Goal: Navigation & Orientation: Find specific page/section

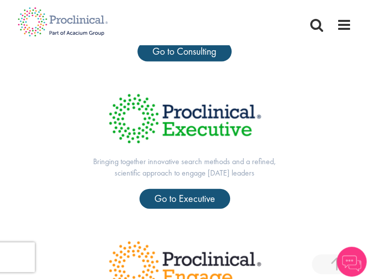
scroll to position [634, 0]
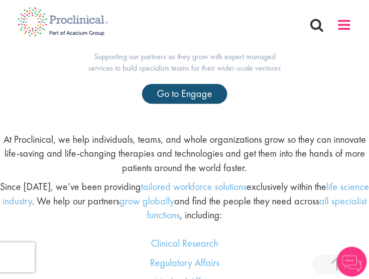
click at [349, 23] on span at bounding box center [343, 24] width 15 height 15
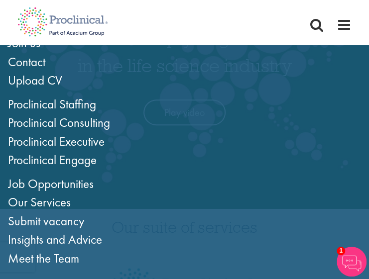
scroll to position [99, 0]
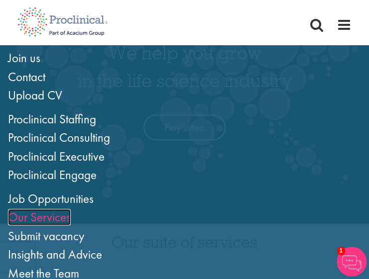
click at [39, 218] on link "Our Services" at bounding box center [39, 217] width 63 height 16
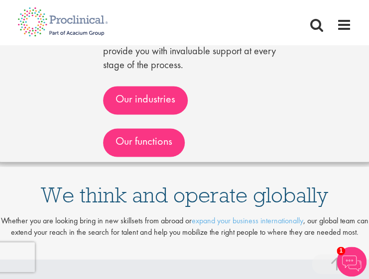
scroll to position [1691, 0]
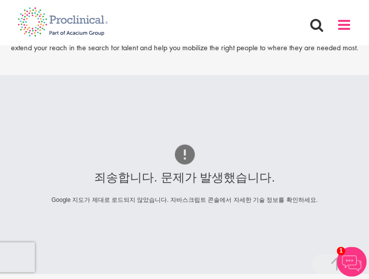
click at [338, 26] on span at bounding box center [343, 24] width 15 height 15
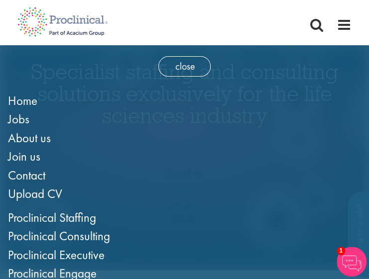
scroll to position [0, 0]
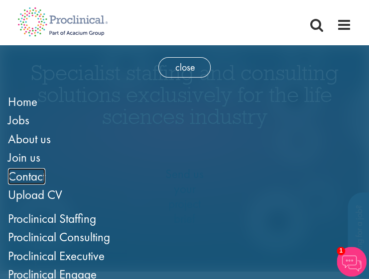
click at [30, 180] on span "Contact" at bounding box center [26, 176] width 37 height 16
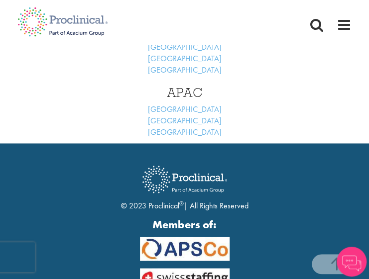
scroll to position [448, 0]
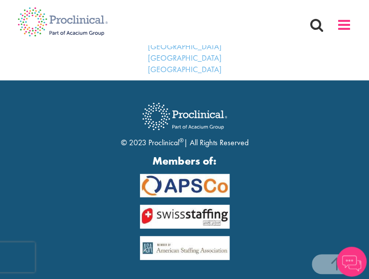
click at [344, 26] on span at bounding box center [343, 24] width 15 height 15
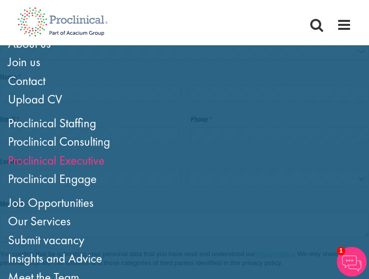
scroll to position [99, 0]
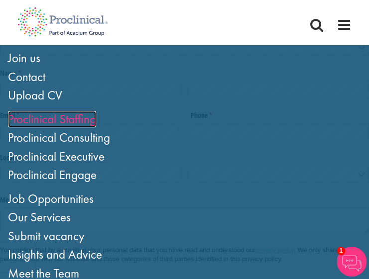
click at [61, 119] on link "Proclinical Staffing" at bounding box center [52, 119] width 88 height 16
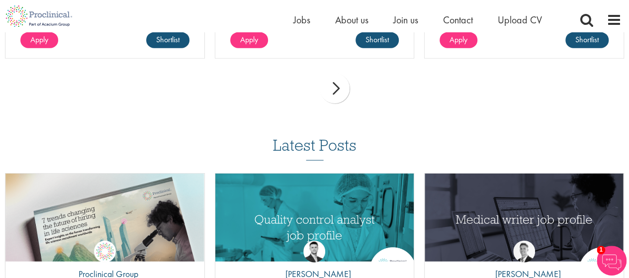
scroll to position [1145, 0]
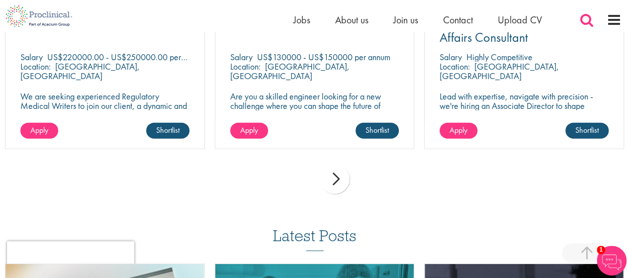
click at [368, 16] on span at bounding box center [586, 19] width 15 height 15
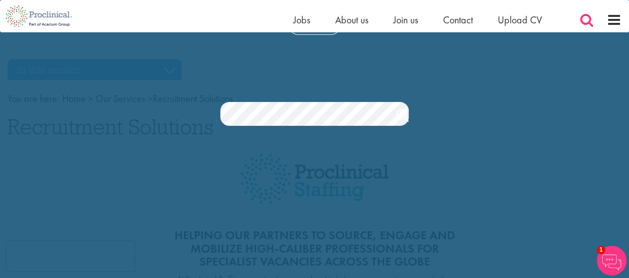
scroll to position [0, 0]
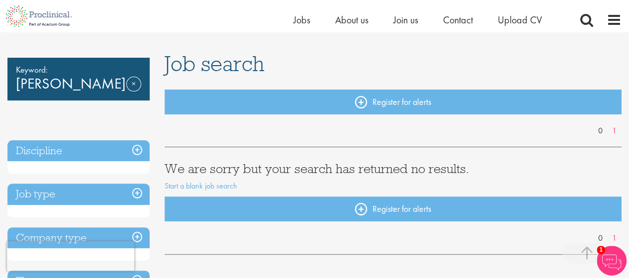
scroll to position [50, 0]
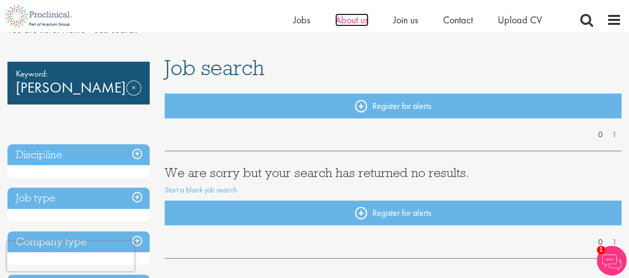
click at [354, 15] on span "About us" at bounding box center [351, 19] width 33 height 13
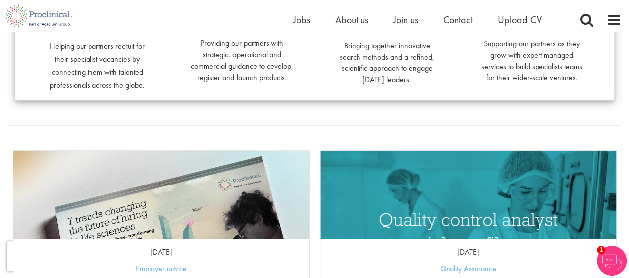
scroll to position [448, 0]
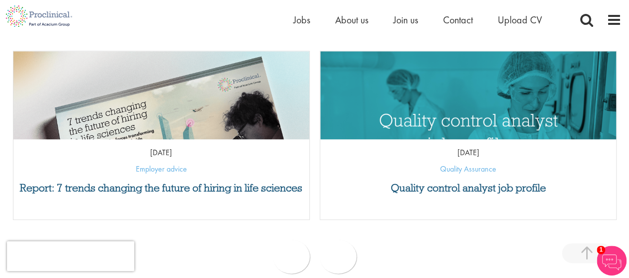
click at [415, 169] on p "Quality Assurance" at bounding box center [468, 169] width 296 height 11
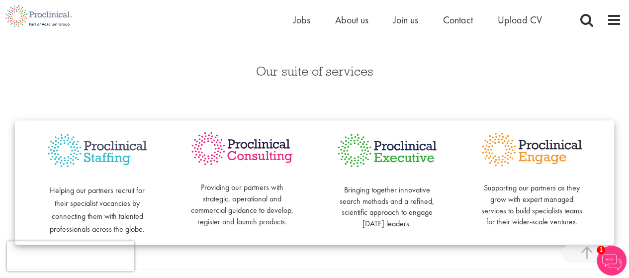
scroll to position [249, 0]
